Goal: Task Accomplishment & Management: Complete application form

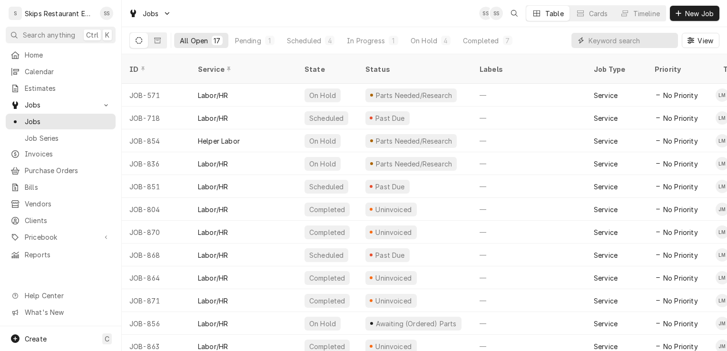
click at [639, 41] on input "Dynamic Content Wrapper" at bounding box center [631, 40] width 85 height 15
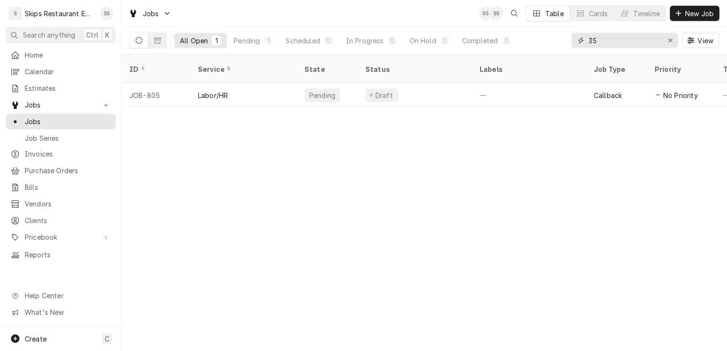
click at [601, 40] on input "35" at bounding box center [624, 40] width 71 height 15
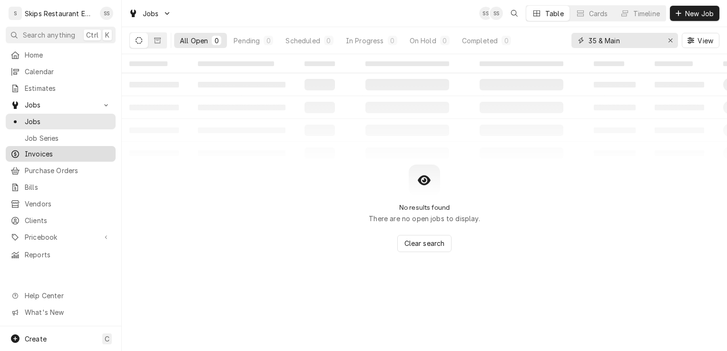
type input "35 & Main"
click at [37, 153] on span "Invoices" at bounding box center [68, 154] width 86 height 10
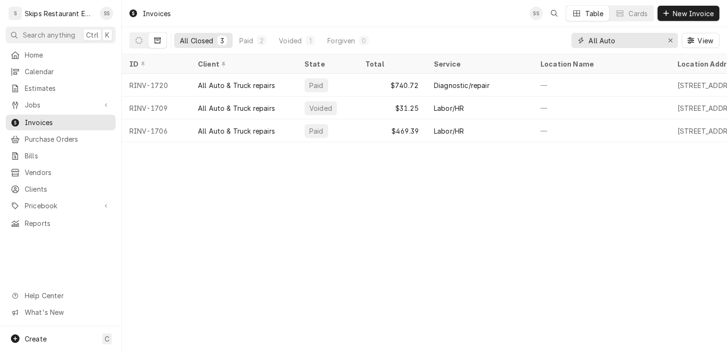
click at [671, 39] on icon "Erase input" at bounding box center [670, 40] width 5 height 7
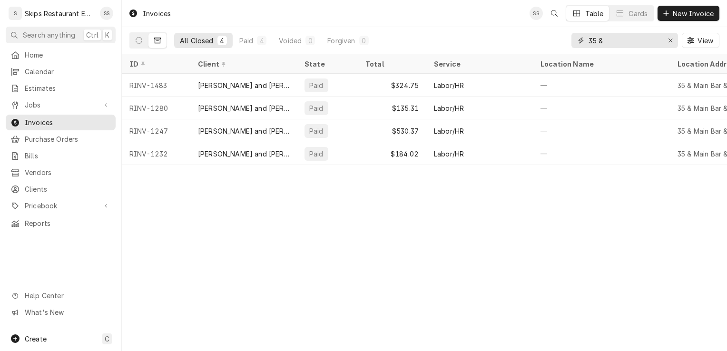
type input "35 &"
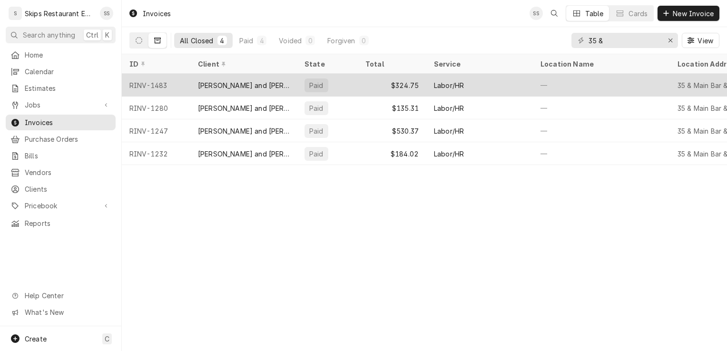
click at [436, 81] on div "Labor/HR" at bounding box center [449, 85] width 30 height 10
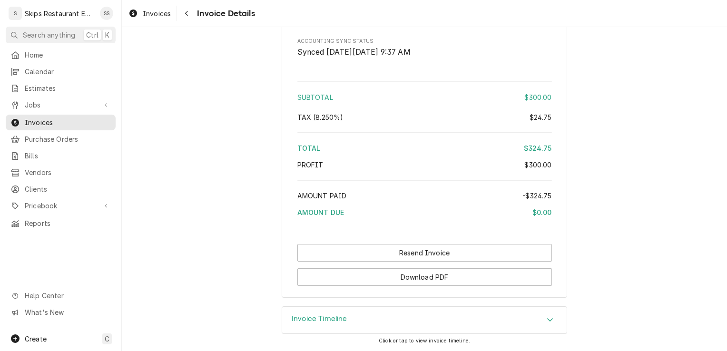
scroll to position [1162, 0]
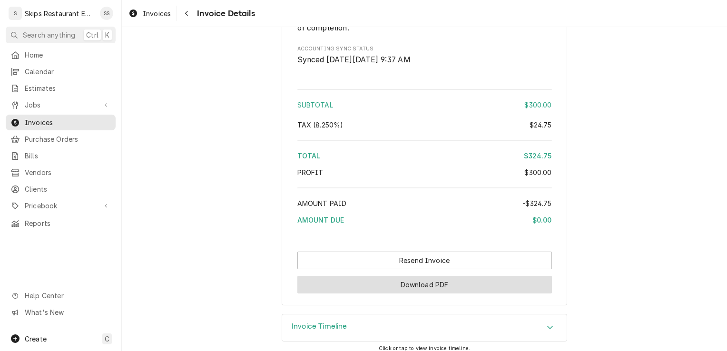
click at [407, 291] on button "Download PDF" at bounding box center [424, 285] width 255 height 18
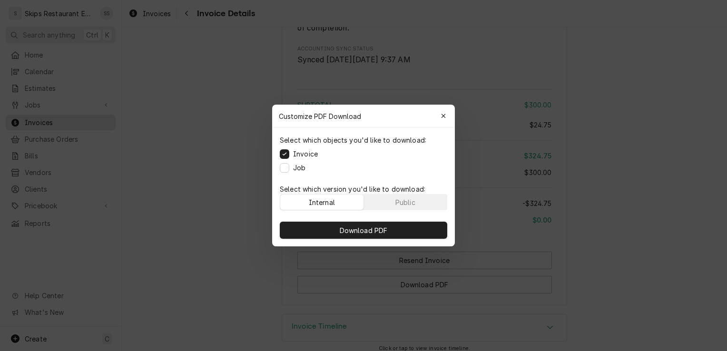
click at [362, 241] on div "Download PDF" at bounding box center [363, 230] width 183 height 32
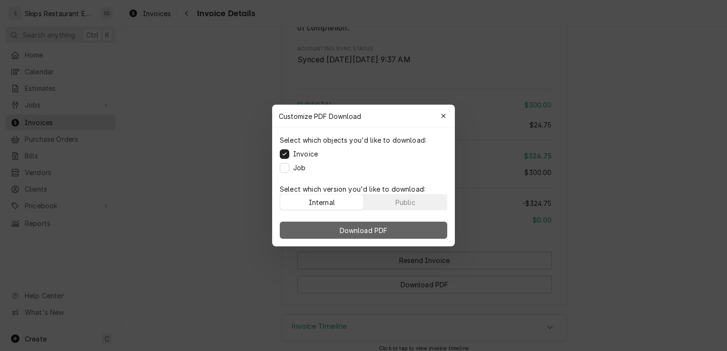
click at [366, 229] on span "Download PDF" at bounding box center [364, 231] width 52 height 10
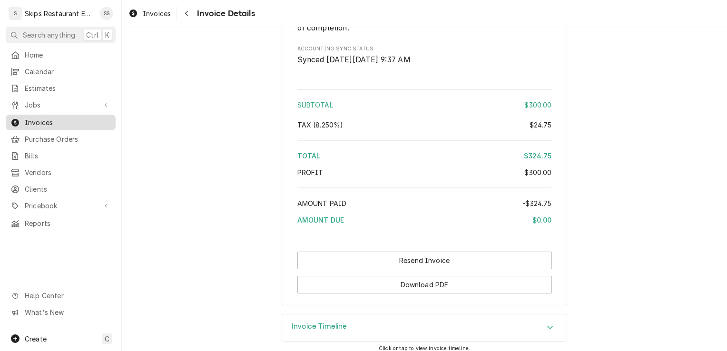
click at [54, 119] on span "Invoices" at bounding box center [68, 123] width 86 height 10
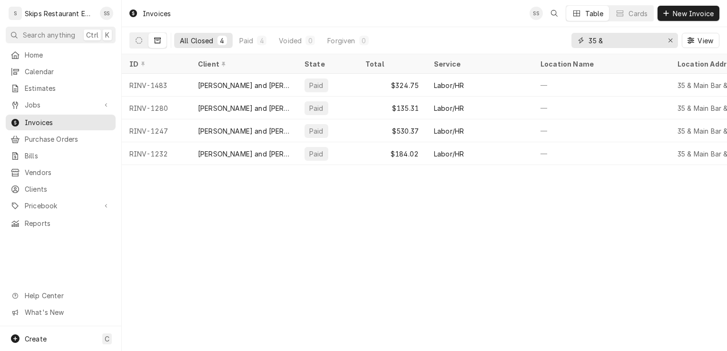
drag, startPoint x: 603, startPoint y: 40, endPoint x: 565, endPoint y: 48, distance: 38.9
click at [566, 47] on div "All Closed 4 Paid 4 Voided 0 Forgiven 0 35 & View" at bounding box center [424, 40] width 590 height 27
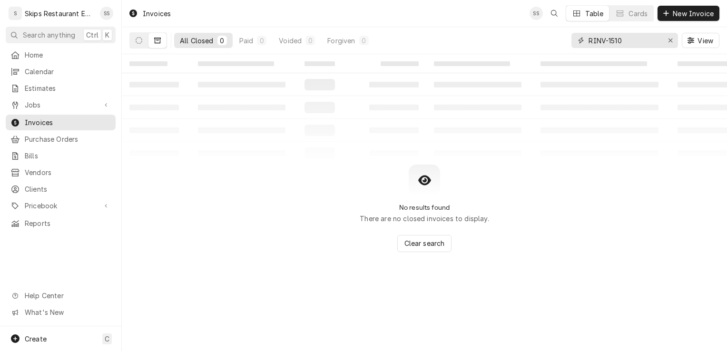
type input "RINV-1510"
click at [156, 44] on button "Dynamic Content Wrapper" at bounding box center [157, 40] width 18 height 15
click at [157, 40] on icon "Dynamic Content Wrapper" at bounding box center [157, 41] width 7 height 6
click at [139, 40] on icon "Dynamic Content Wrapper" at bounding box center [139, 40] width 7 height 7
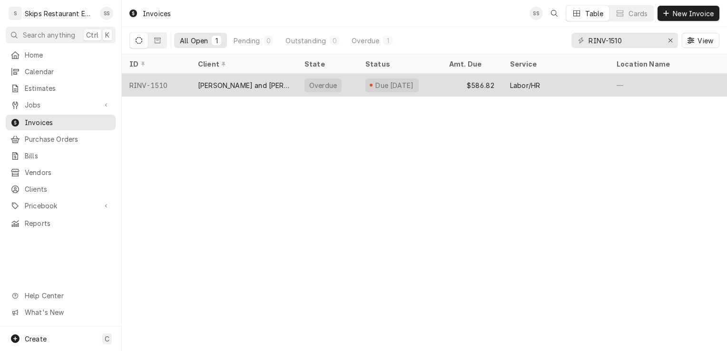
click at [246, 84] on div "[PERSON_NAME] and [PERSON_NAME]" at bounding box center [243, 85] width 91 height 10
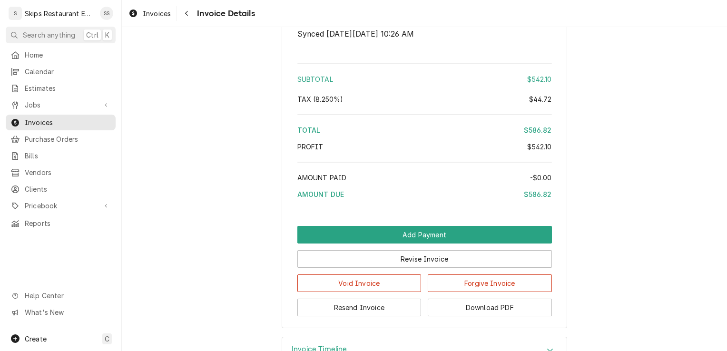
scroll to position [1861, 0]
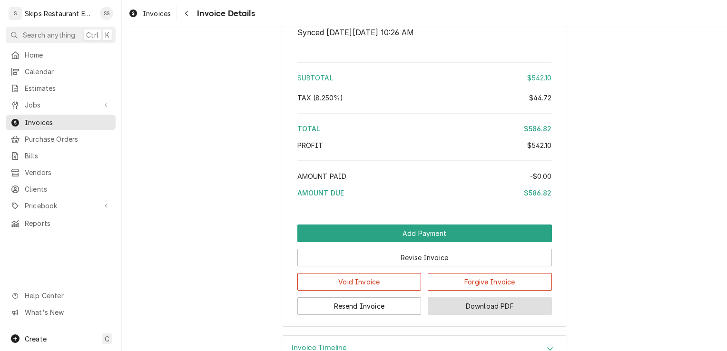
click at [472, 315] on button "Download PDF" at bounding box center [490, 306] width 124 height 18
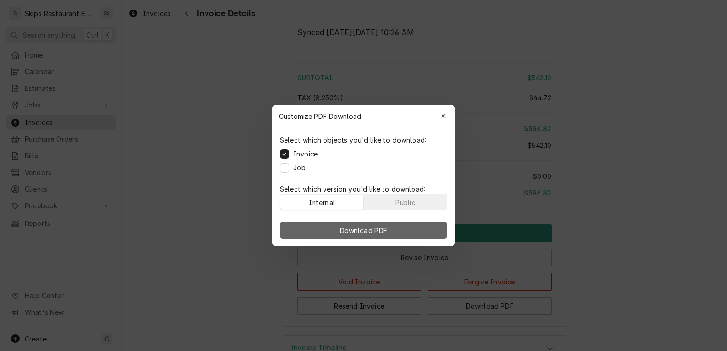
click at [353, 228] on span "Download PDF" at bounding box center [364, 231] width 52 height 10
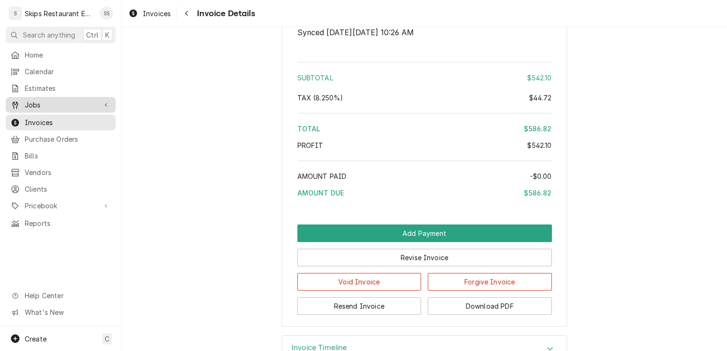
click at [51, 103] on span "Jobs" at bounding box center [61, 105] width 72 height 10
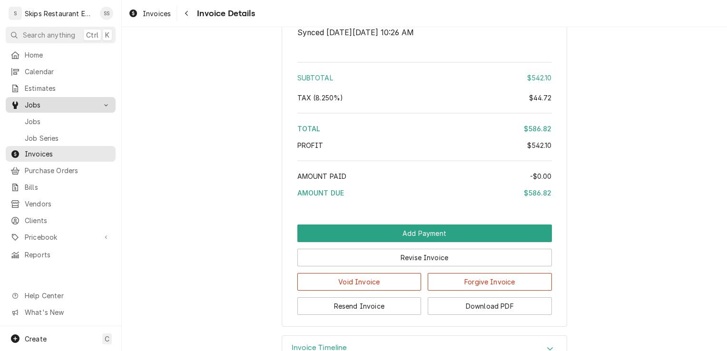
click at [31, 100] on span "Jobs" at bounding box center [61, 105] width 72 height 10
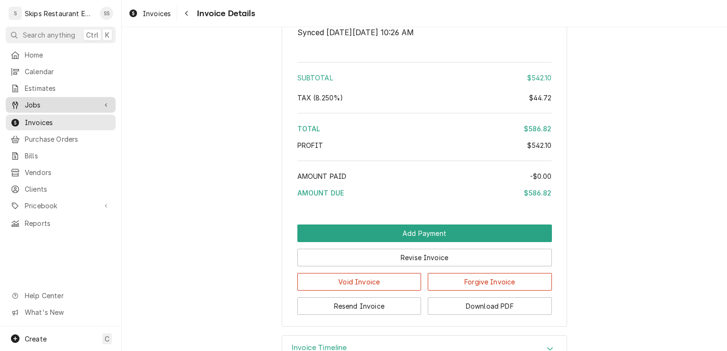
click at [26, 104] on span "Jobs" at bounding box center [61, 105] width 72 height 10
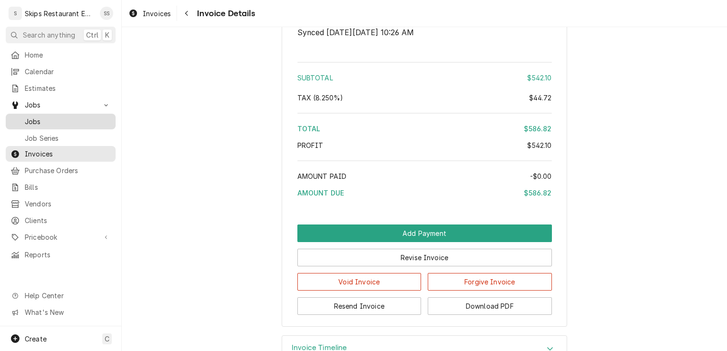
click at [31, 120] on span "Jobs" at bounding box center [68, 122] width 86 height 10
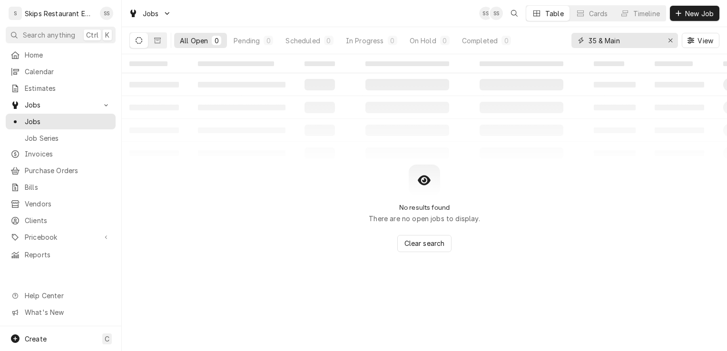
click at [670, 40] on icon "Erase input" at bounding box center [670, 40] width 5 height 7
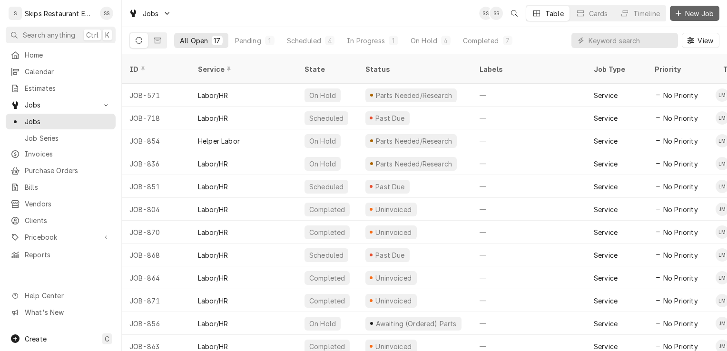
click at [708, 12] on span "New Job" at bounding box center [699, 14] width 32 height 10
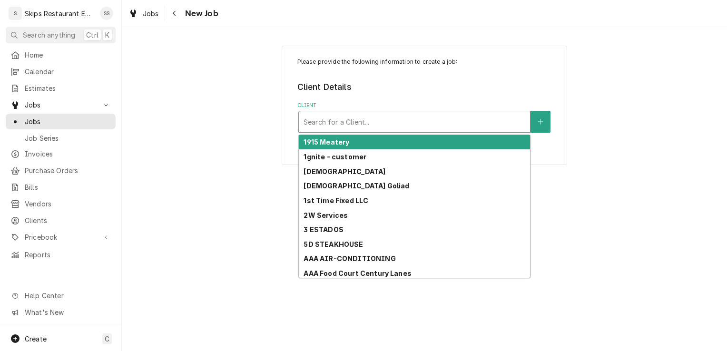
click at [358, 119] on div "Client" at bounding box center [415, 121] width 222 height 17
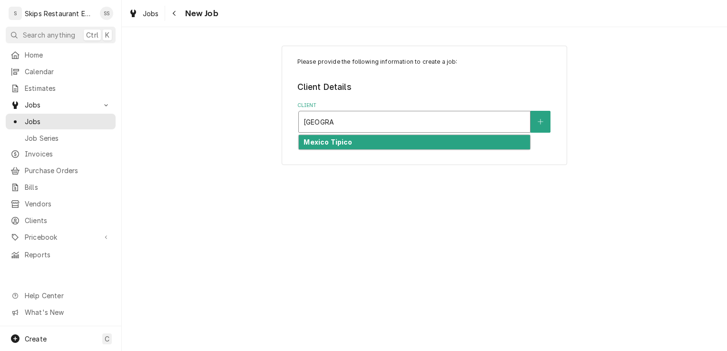
type input "[GEOGRAPHIC_DATA]"
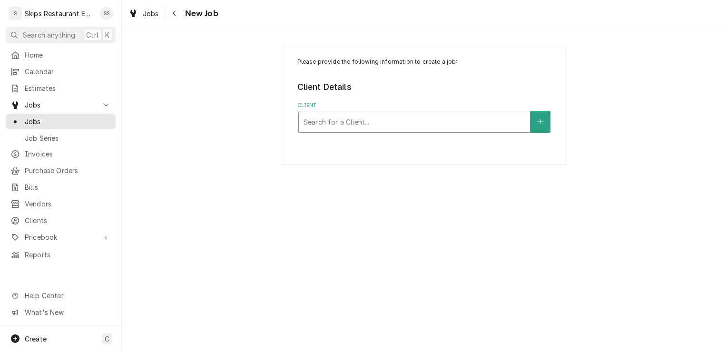
click at [327, 119] on div "Client" at bounding box center [415, 121] width 222 height 17
type input "Mexic"
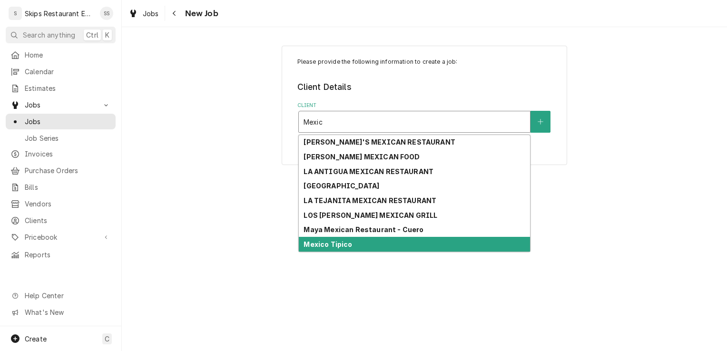
click at [361, 246] on div "Mexico Tipico" at bounding box center [414, 244] width 231 height 15
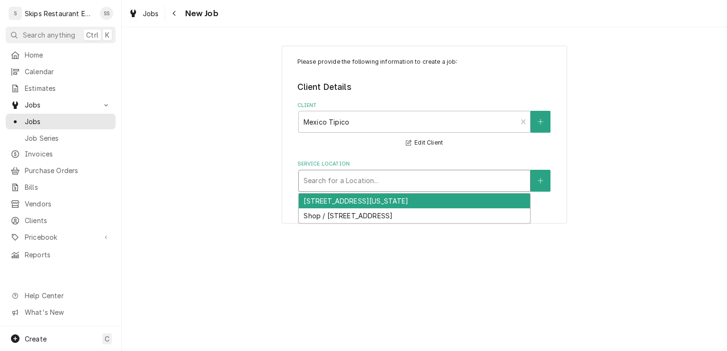
click at [460, 182] on div "Service Location" at bounding box center [415, 180] width 222 height 17
click at [348, 203] on div "421 N Virginia St, Port Lavaca, TX 77979" at bounding box center [414, 201] width 231 height 15
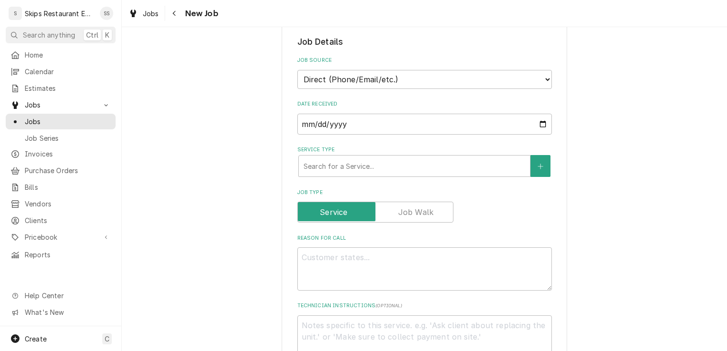
scroll to position [193, 0]
click at [387, 162] on div "Service Type" at bounding box center [415, 164] width 222 height 17
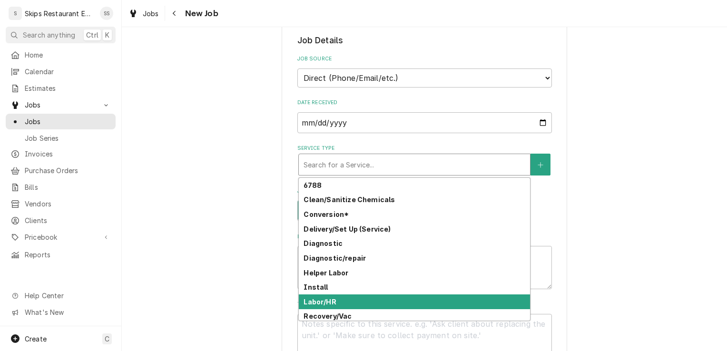
click at [312, 302] on strong "Labor/HR" at bounding box center [320, 302] width 32 height 8
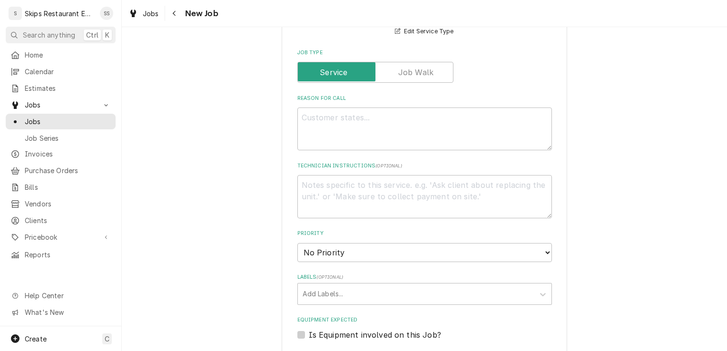
scroll to position [352, 0]
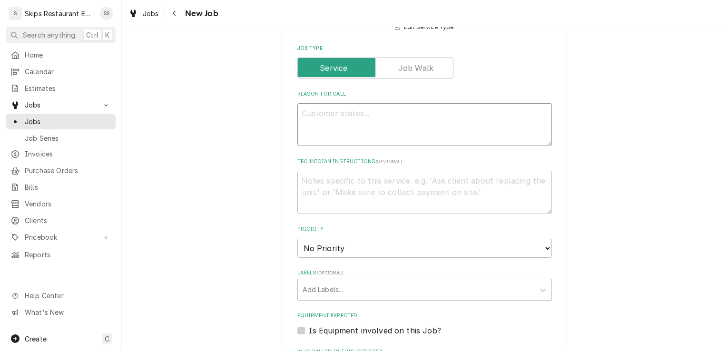
click at [312, 112] on textarea "Reason For Call" at bounding box center [424, 124] width 255 height 43
type textarea "x"
type textarea "B"
type textarea "x"
type textarea "Bu"
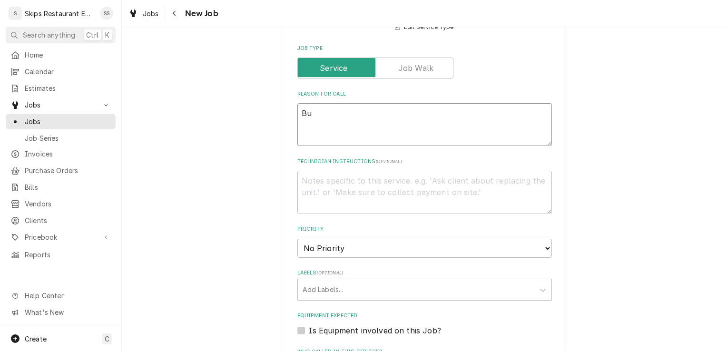
type textarea "x"
type textarea "Bul"
type textarea "x"
type textarea "Bulb"
type textarea "x"
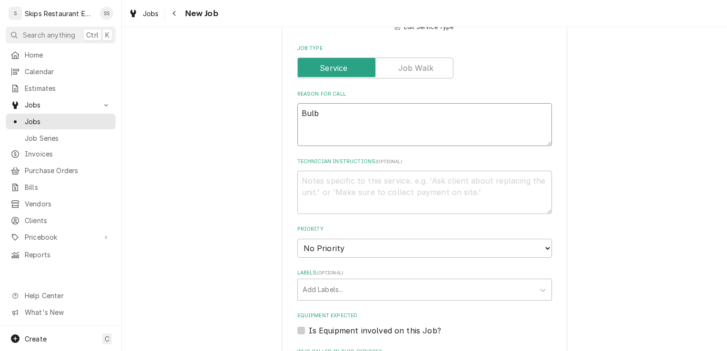
type textarea "Bulbs"
type textarea "x"
type textarea "Bulbs"
type textarea "x"
type textarea "Bulbs w"
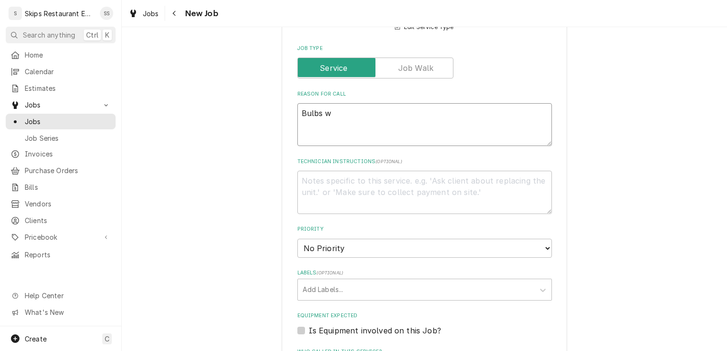
type textarea "x"
type textarea "Bulbs wo"
type textarea "x"
type textarea "Bulbs wor"
type textarea "x"
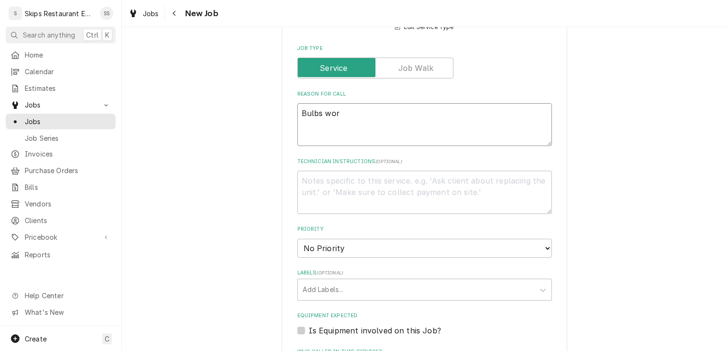
type textarea "Bulbs work"
type textarea "x"
type textarea "Bulbs worki"
type textarea "x"
type textarea "Bulbs workin"
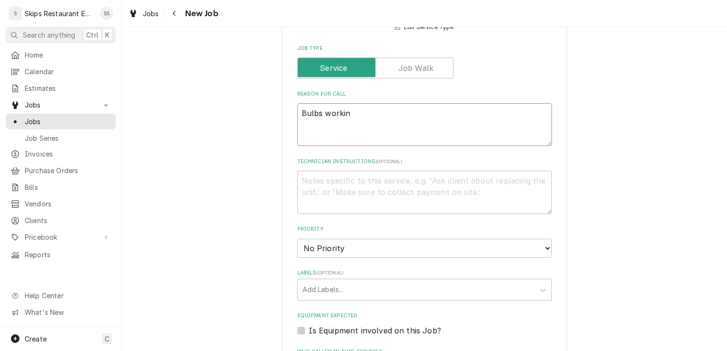
type textarea "x"
type textarea "Bulbs working"
type textarea "x"
type textarea "Bulbs working,"
type textarea "x"
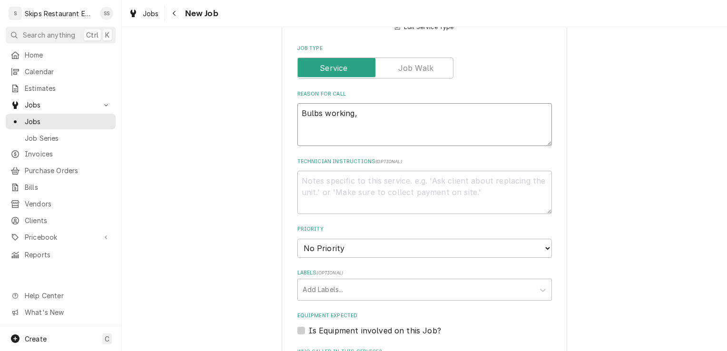
type textarea "Bulbs working,"
type textarea "x"
type textarea "Bulbs working, n"
type textarea "x"
type textarea "Bulbs working, no"
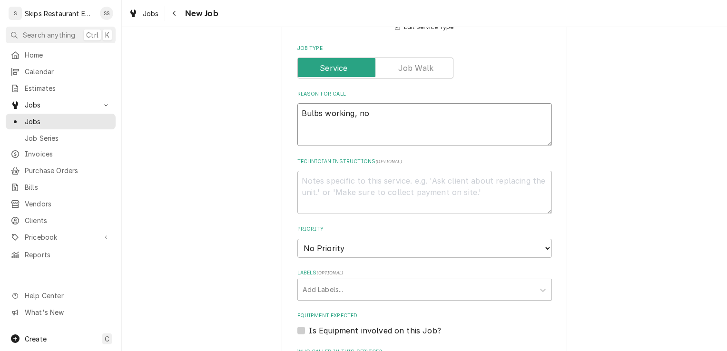
type textarea "x"
type textarea "Bulbs working, not"
type textarea "x"
type textarea "Bulbs working, not t"
type textarea "x"
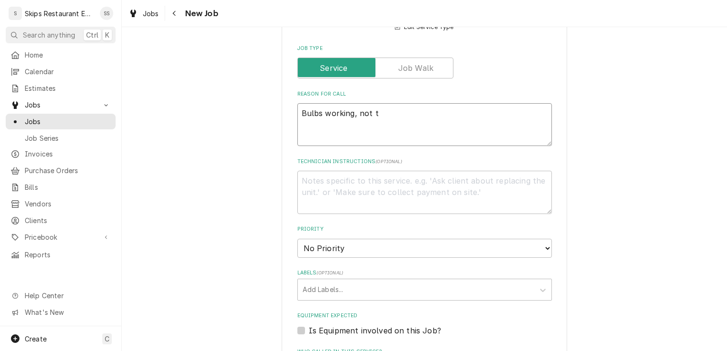
type textarea "Bulbs working, not tu"
type textarea "x"
type textarea "Bulbs working, not tur"
type textarea "x"
type textarea "Bulbs working, not turn"
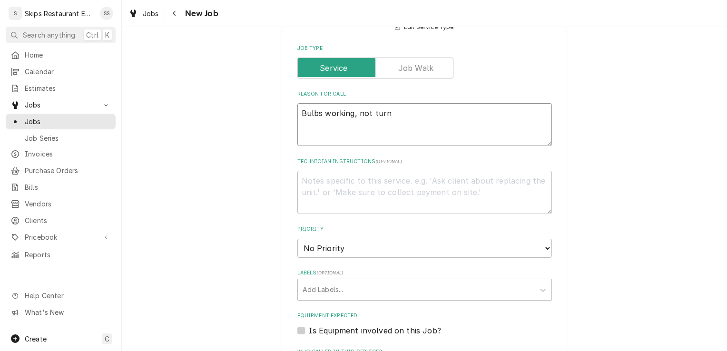
type textarea "x"
type textarea "Bulbs working, not turni"
type textarea "x"
type textarea "Bulbs working, not turnin"
type textarea "x"
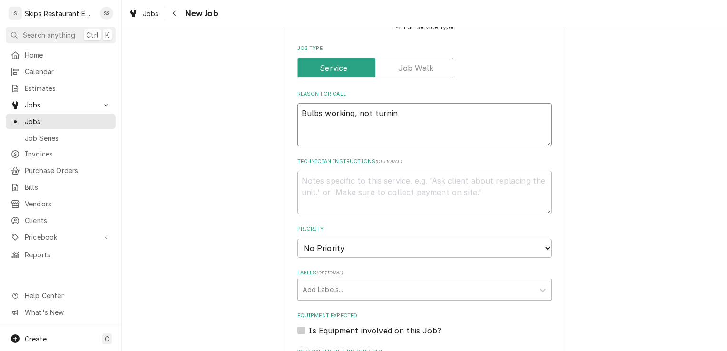
type textarea "Bulbs working, not turning"
type textarea "x"
type textarea "Bulbs working, not turning"
type textarea "x"
type textarea "Bulbs working, not turning o"
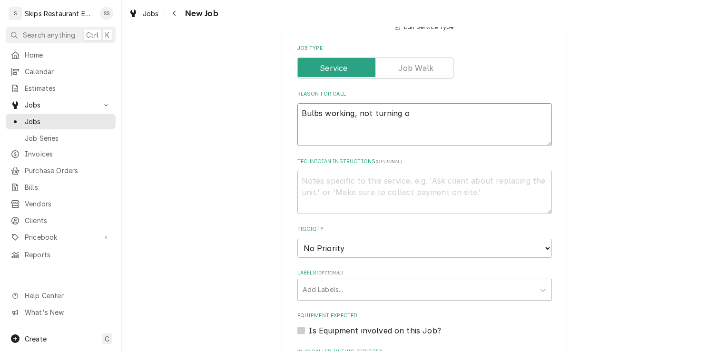
type textarea "x"
type textarea "Bulbs working, not turning on"
type textarea "x"
type textarea "Bulbs working, not turning on."
type textarea "x"
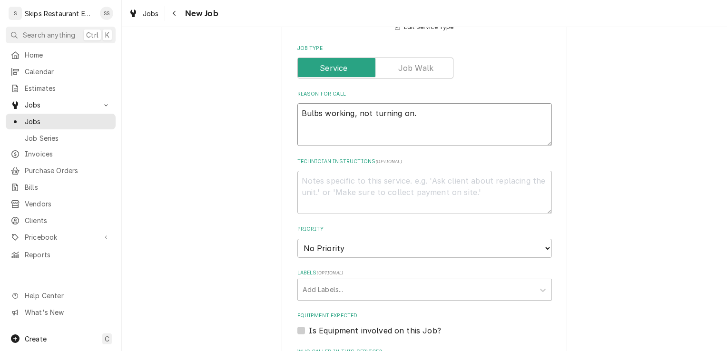
type textarea "Bulbs working, not turning on."
click at [305, 181] on textarea "Technician Instructions ( optional )" at bounding box center [424, 192] width 255 height 43
type textarea "x"
type textarea "I"
type textarea "x"
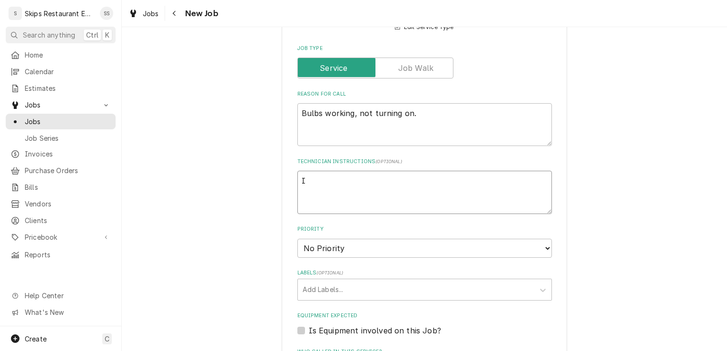
type textarea "IN"
type textarea "x"
type textarea "IN"
type textarea "x"
type textarea "IN S"
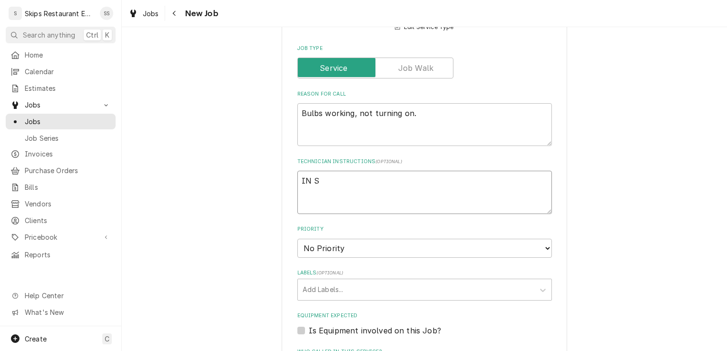
type textarea "x"
type textarea "IN SH"
type textarea "x"
type textarea "IN SHO"
type textarea "x"
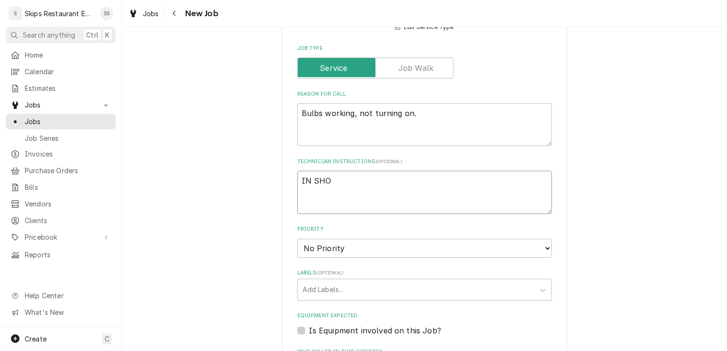
type textarea "IN SHOP"
type textarea "x"
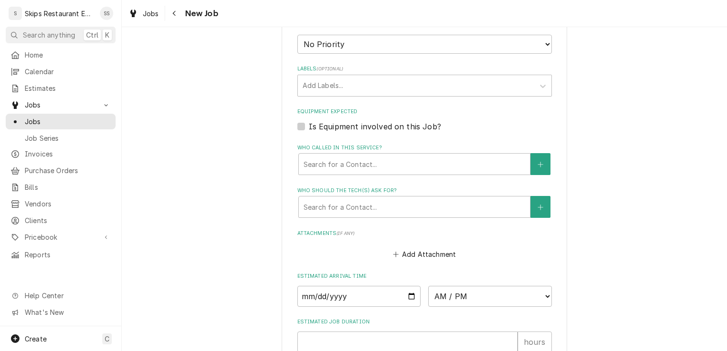
scroll to position [576, 0]
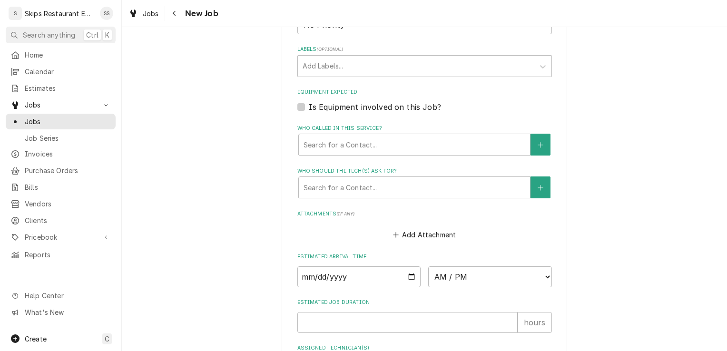
type textarea "IN SHOP"
click at [309, 108] on label "Is Equipment involved on this Job?" at bounding box center [375, 106] width 132 height 11
click at [309, 108] on input "Equipment Expected" at bounding box center [436, 111] width 255 height 21
checkbox input "true"
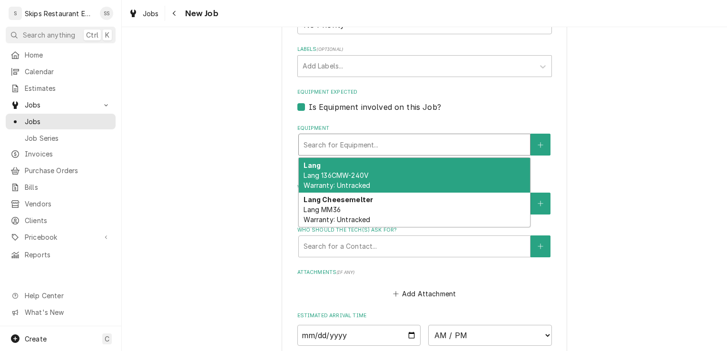
click at [358, 147] on div "Equipment" at bounding box center [415, 144] width 222 height 17
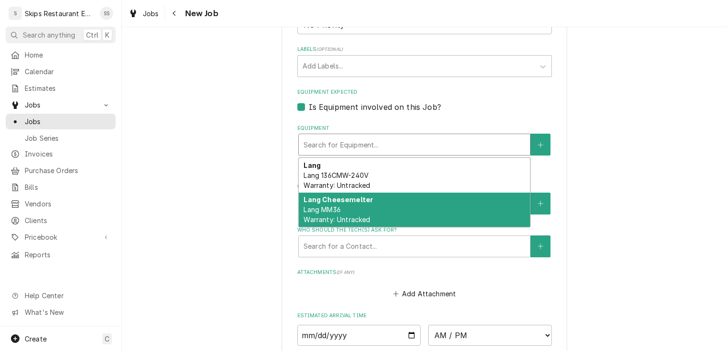
click at [334, 207] on span "Lang MM36 Warranty: Untracked" at bounding box center [337, 215] width 67 height 18
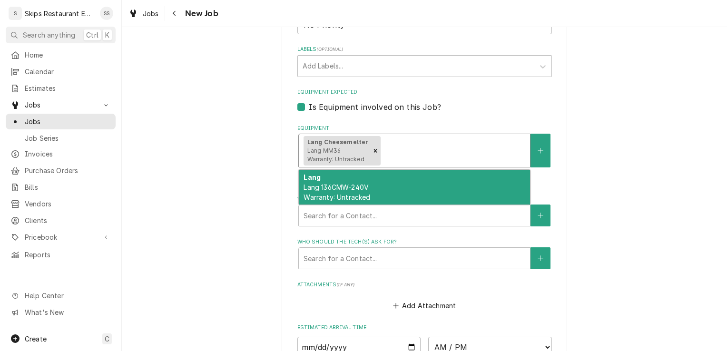
click at [393, 146] on div "Equipment" at bounding box center [454, 150] width 143 height 17
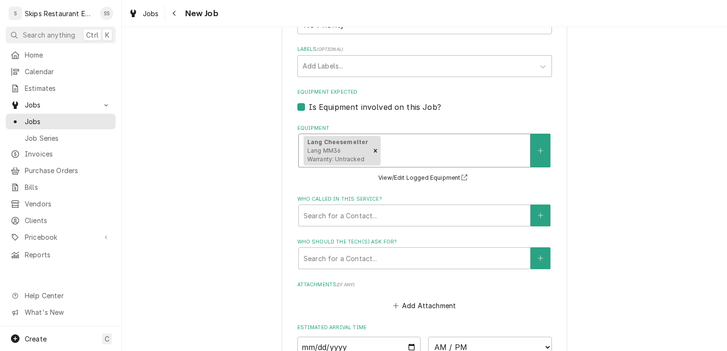
click at [430, 152] on div "Equipment" at bounding box center [454, 150] width 143 height 17
click at [395, 155] on div "Equipment" at bounding box center [454, 150] width 143 height 17
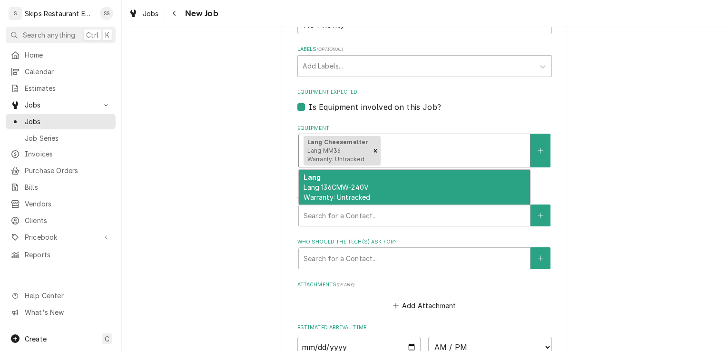
click at [359, 190] on span "Lang 136CMW-240V Warranty: Untracked" at bounding box center [337, 192] width 67 height 18
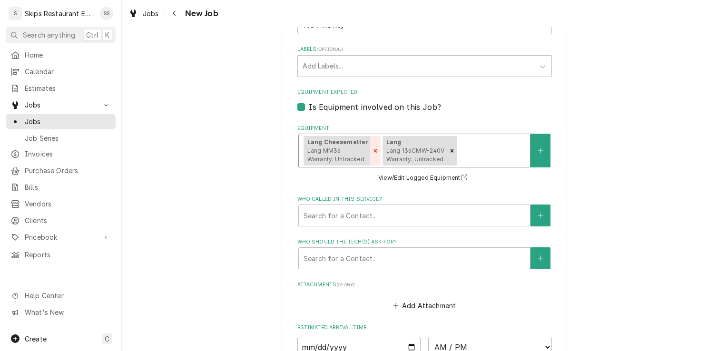
click at [372, 148] on icon "Remove [object Object]" at bounding box center [375, 150] width 7 height 7
click at [376, 216] on div "Who called in this service?" at bounding box center [415, 215] width 222 height 17
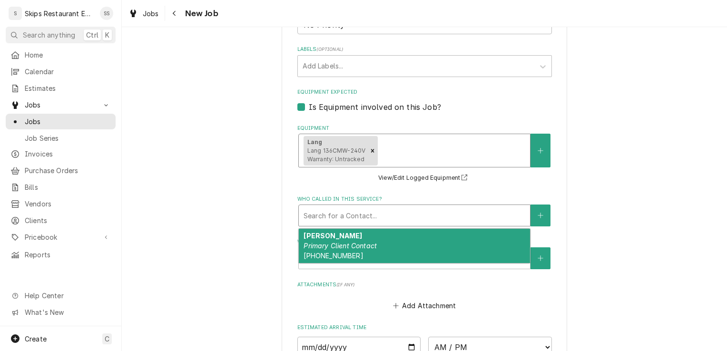
click at [332, 242] on div "Jorge Primary Client Contact (361) 652-9679" at bounding box center [414, 246] width 231 height 35
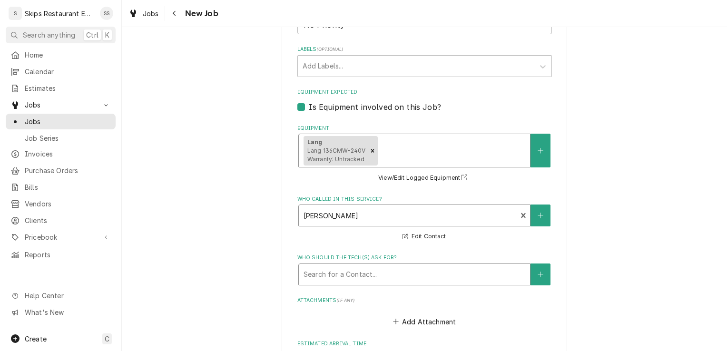
click at [332, 275] on div "Who should the tech(s) ask for?" at bounding box center [415, 274] width 222 height 17
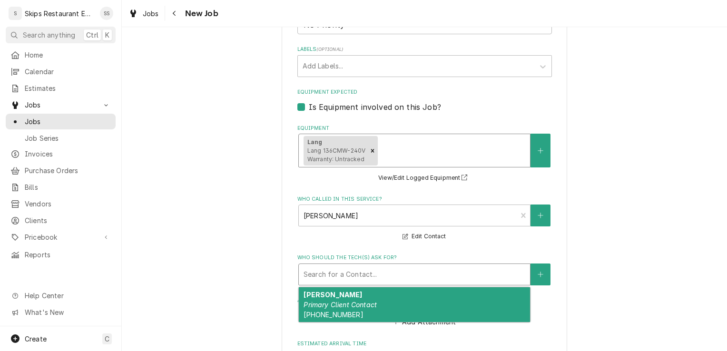
drag, startPoint x: 336, startPoint y: 299, endPoint x: 405, endPoint y: 285, distance: 70.4
click at [336, 297] on div "Jorge Primary Client Contact (361) 652-9679" at bounding box center [414, 304] width 231 height 35
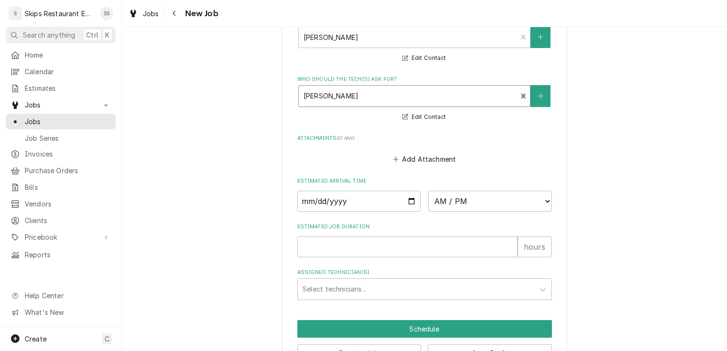
scroll to position [786, 0]
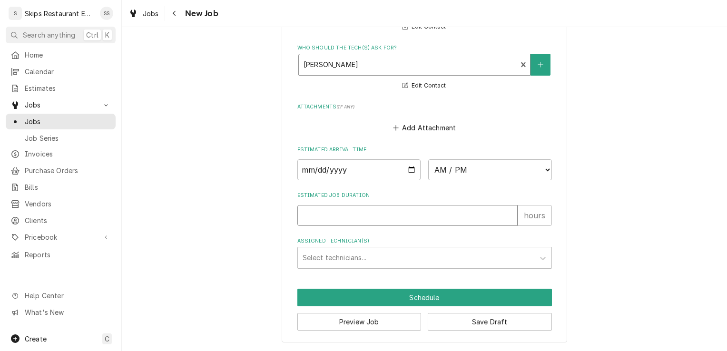
click at [323, 216] on input "Estimated Job Duration" at bounding box center [407, 215] width 220 height 21
type textarea "x"
type input "1"
type textarea "x"
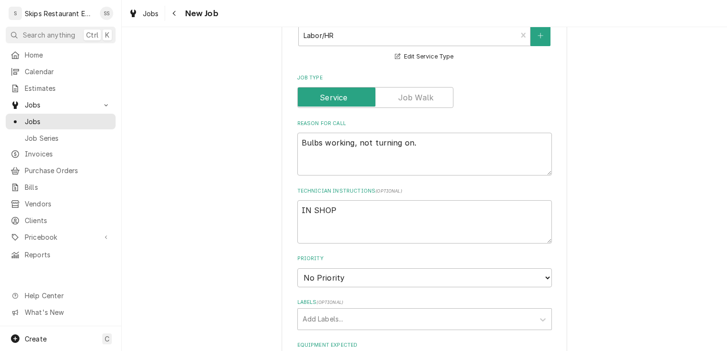
scroll to position [320, 0]
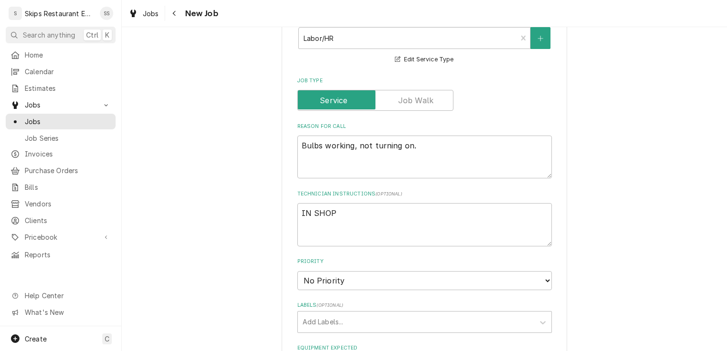
type input "1"
click at [338, 213] on textarea "IN SHOP" at bounding box center [424, 224] width 255 height 43
type textarea "x"
type textarea "IN SHOP"
type textarea "x"
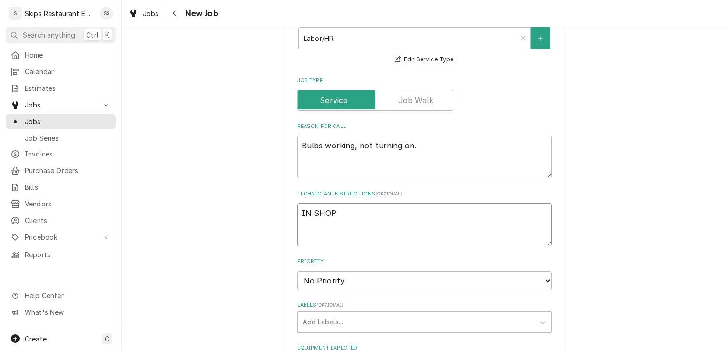
type textarea "IN SHOP D"
type textarea "x"
type textarea "IN SHOP Di"
type textarea "x"
type textarea "IN SHOP Dia"
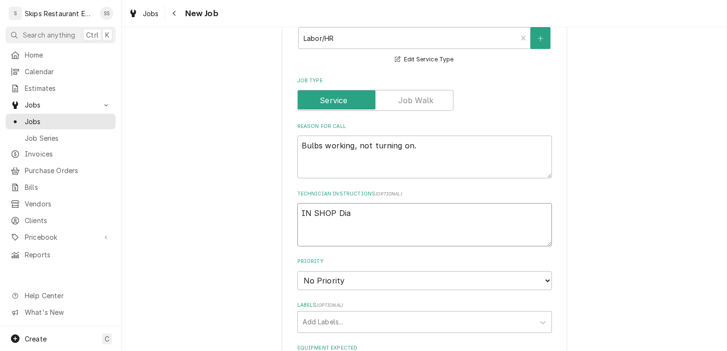
type textarea "x"
type textarea "IN SHOP Diag"
type textarea "x"
type textarea "IN SHOP Diag"
type textarea "x"
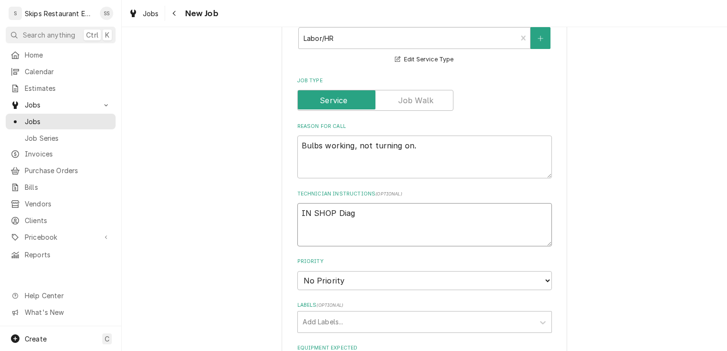
type textarea "IN SHOP Diag F"
type textarea "x"
type textarea "IN SHOP Diag Fe"
type textarea "x"
type textarea "IN SHOP Diag Fee"
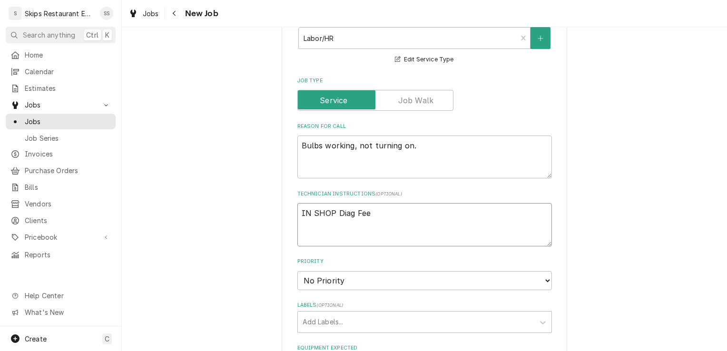
type textarea "x"
type textarea "IN SHOP Diag Fee"
type textarea "x"
type textarea "IN SHOP Diag Fee p"
type textarea "x"
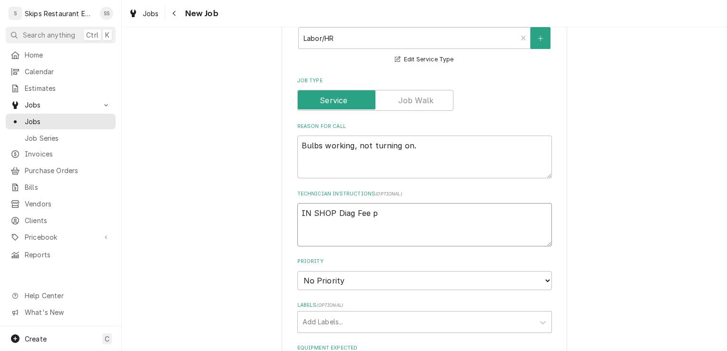
type textarea "IN SHOP Diag Fee pa"
type textarea "x"
type textarea "IN SHOP Diag Fee pai"
type textarea "x"
type textarea "IN SHOP Diag Fee paid"
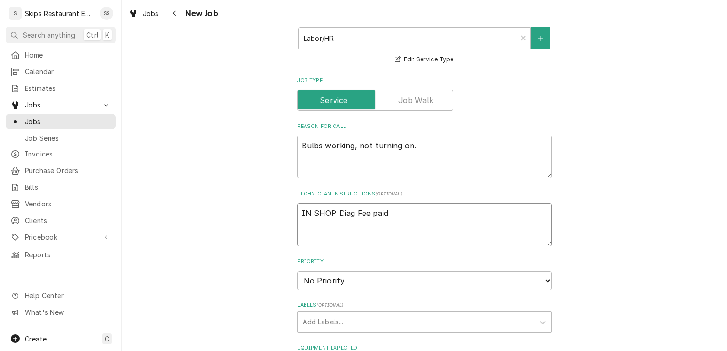
type textarea "x"
type textarea "IN SHOP Diag Fee paid"
type textarea "x"
type textarea "IN SHOP Diag Fee paid 6"
type textarea "x"
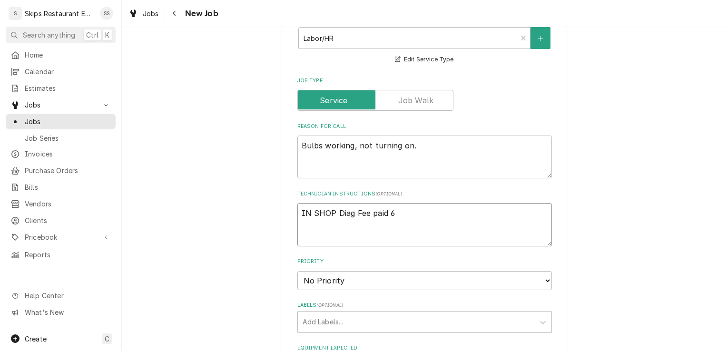
type textarea "IN SHOP Diag Fee paid 62"
type textarea "x"
type textarea "IN SHOP Diag Fee paid 62."
type textarea "x"
type textarea "IN SHOP Diag Fee paid 62.5"
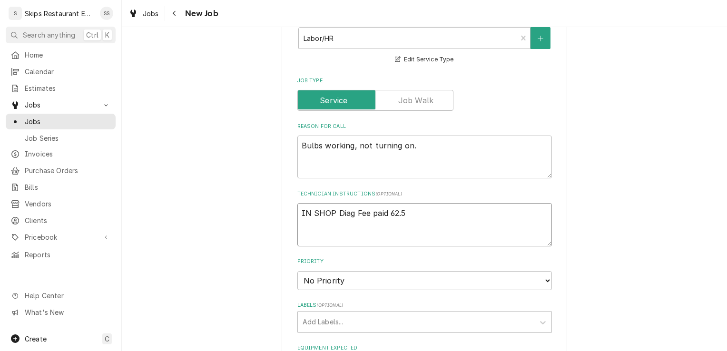
type textarea "x"
type textarea "IN SHOP Diag Fee paid 62.50"
click at [385, 214] on textarea "IN SHOP Diag Fee paid 62.50" at bounding box center [424, 224] width 255 height 43
type textarea "x"
type textarea "IN SHOP Diag Fee paid $62.50"
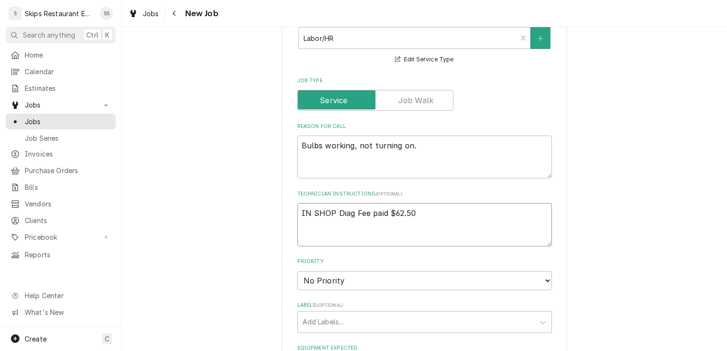
click at [333, 213] on textarea "IN SHOP Diag Fee paid $62.50" at bounding box center [424, 224] width 255 height 43
type textarea "x"
type textarea "IN SHOP Diag Fee paid $62.50"
type textarea "x"
type textarea "IN SHOP Diag Fee paid $62.50"
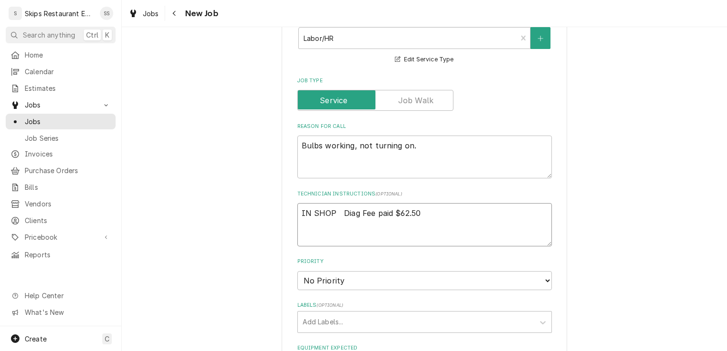
type textarea "x"
type textarea "IN SHOP Diag Fee paid $62.50"
type textarea "x"
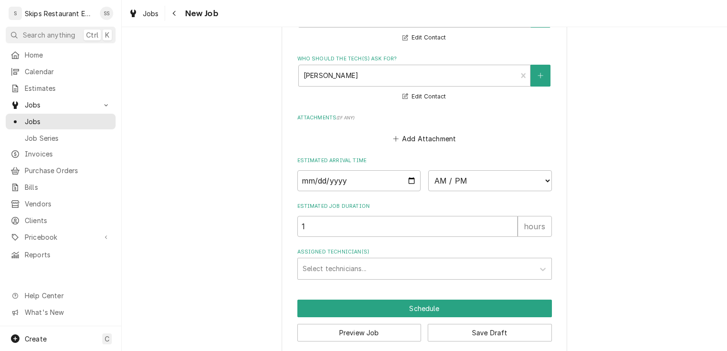
scroll to position [786, 0]
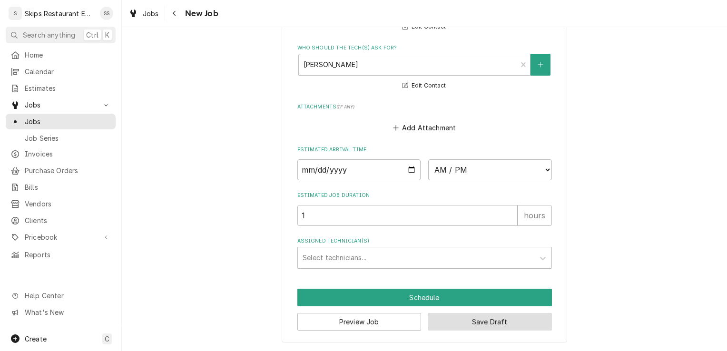
type textarea "IN SHOP Diag Fee paid $62.50"
click at [507, 322] on button "Save Draft" at bounding box center [490, 322] width 124 height 18
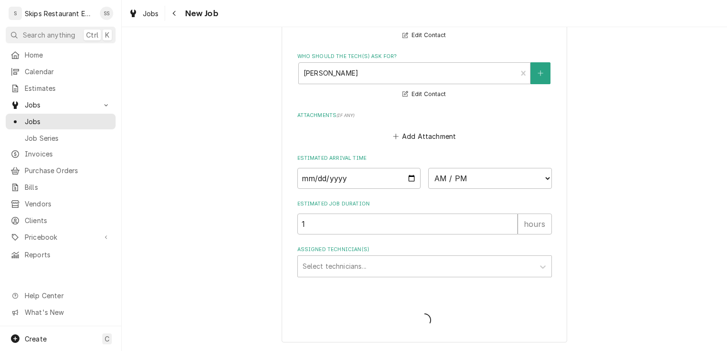
scroll to position [777, 0]
type textarea "x"
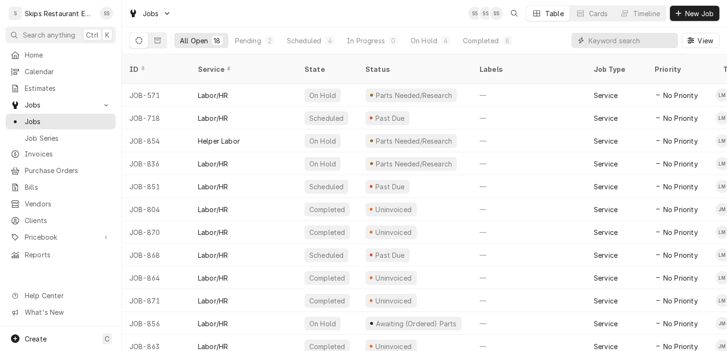
click at [614, 42] on input "Dynamic Content Wrapper" at bounding box center [631, 40] width 85 height 15
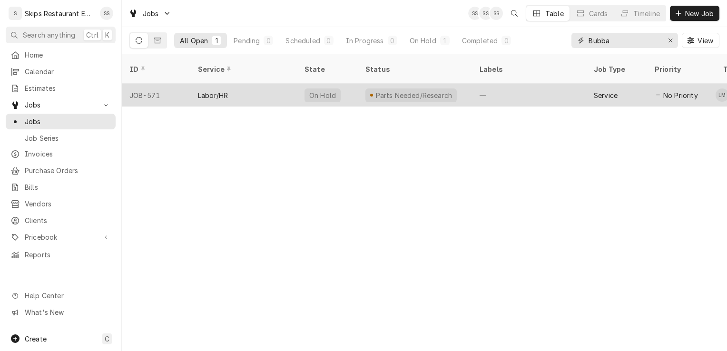
type input "Bubba"
click at [399, 88] on div "Parts Needed/Research" at bounding box center [410, 95] width 91 height 14
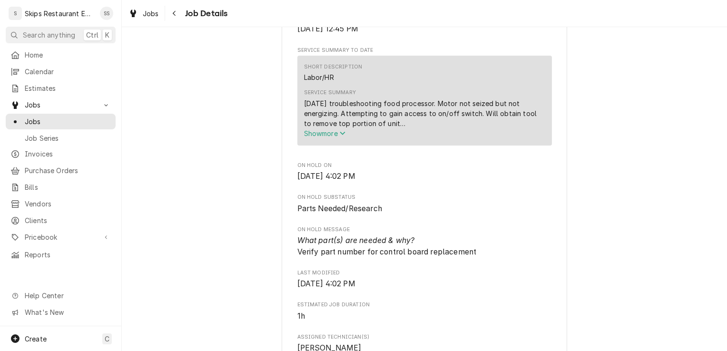
scroll to position [321, 0]
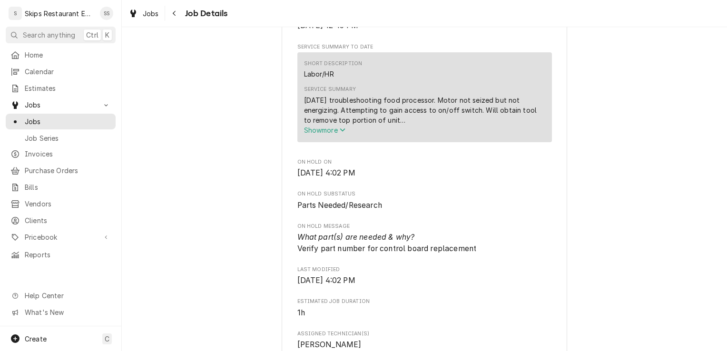
click at [325, 134] on span "Show more" at bounding box center [325, 130] width 42 height 8
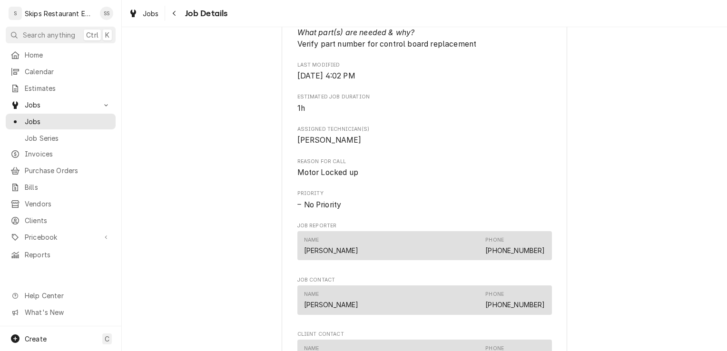
scroll to position [548, 0]
